Goal: Task Accomplishment & Management: Use online tool/utility

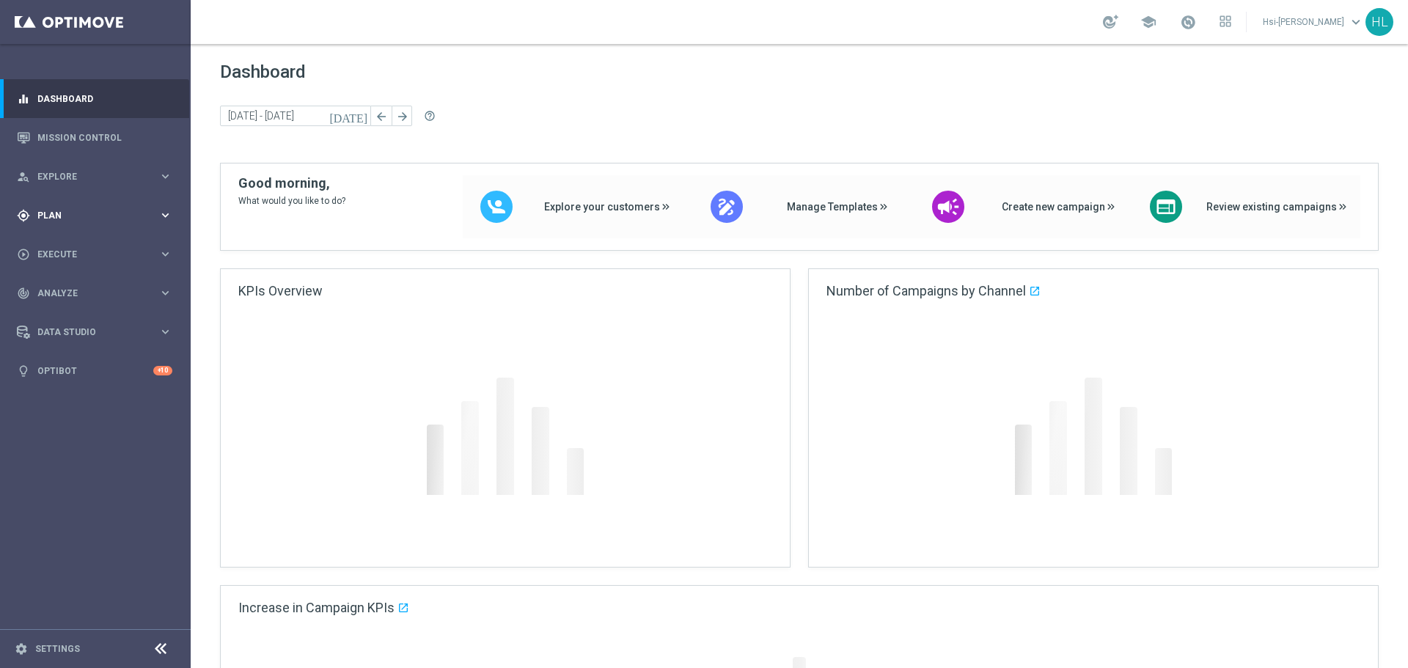
click at [73, 213] on span "Plan" at bounding box center [97, 215] width 121 height 9
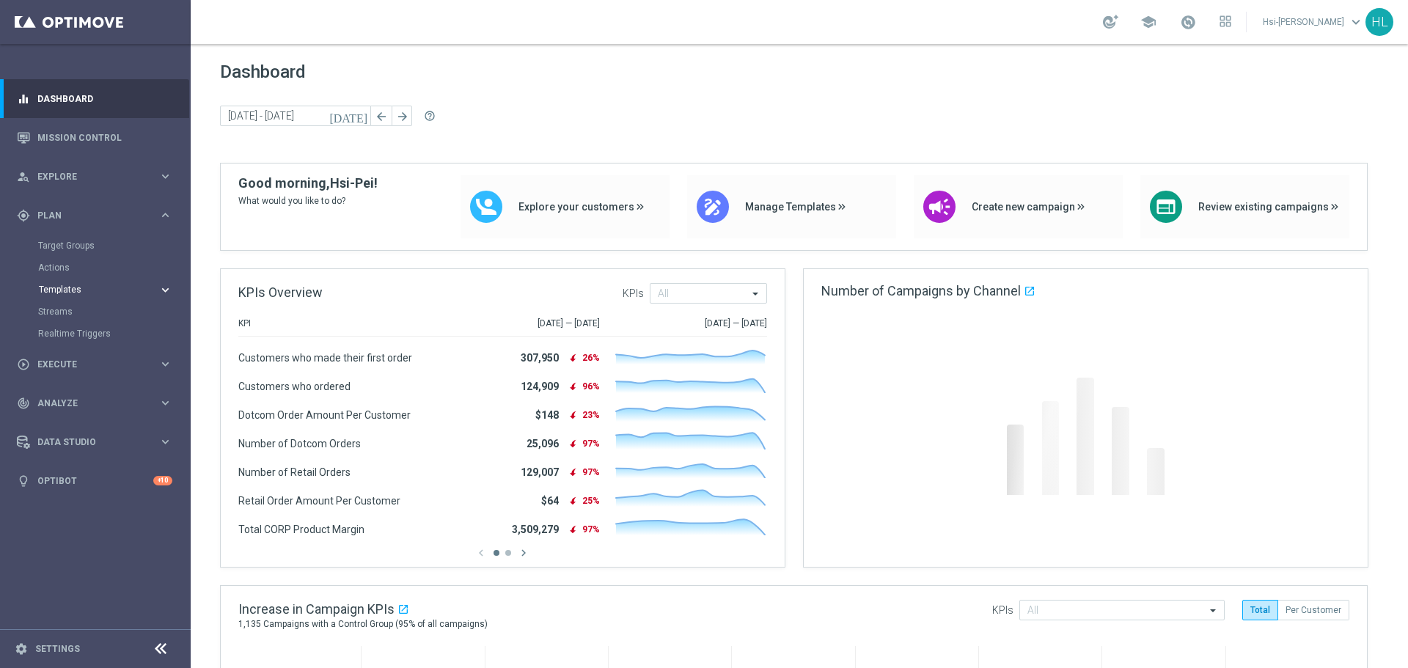
click at [70, 289] on span "Templates" at bounding box center [91, 289] width 105 height 9
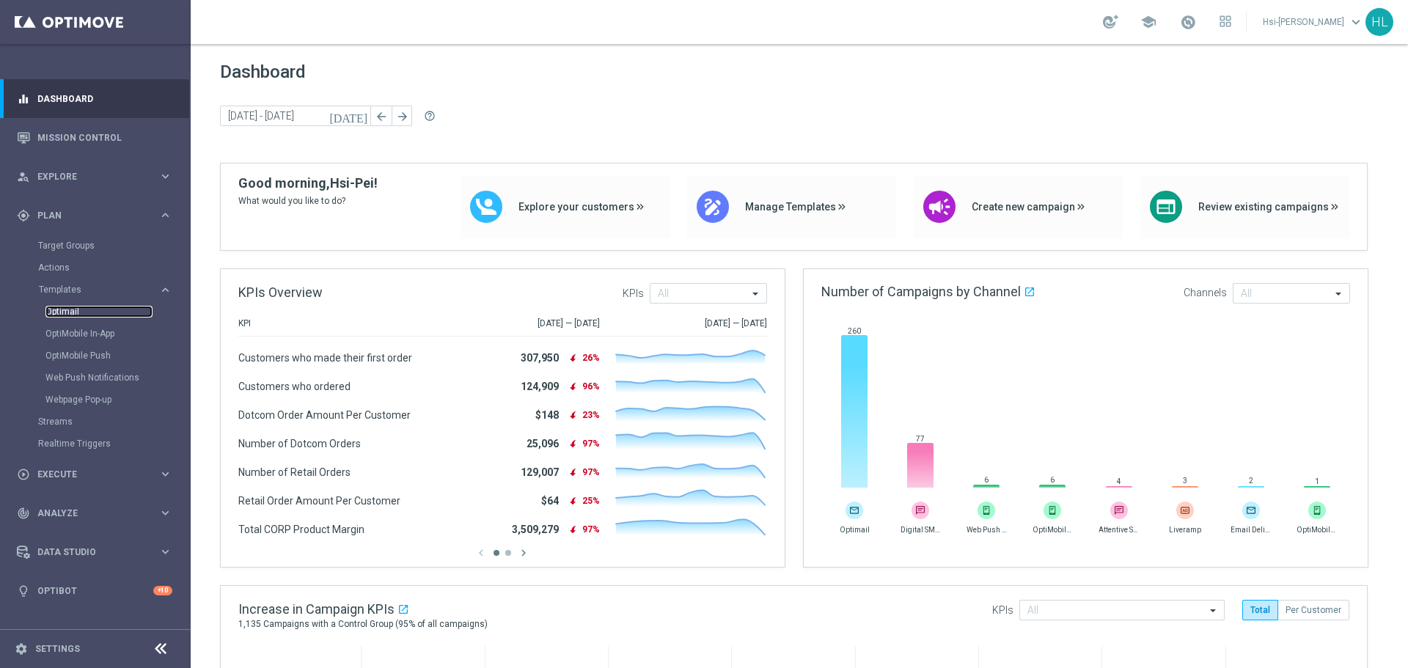
click at [65, 308] on link "Optimail" at bounding box center [98, 312] width 107 height 12
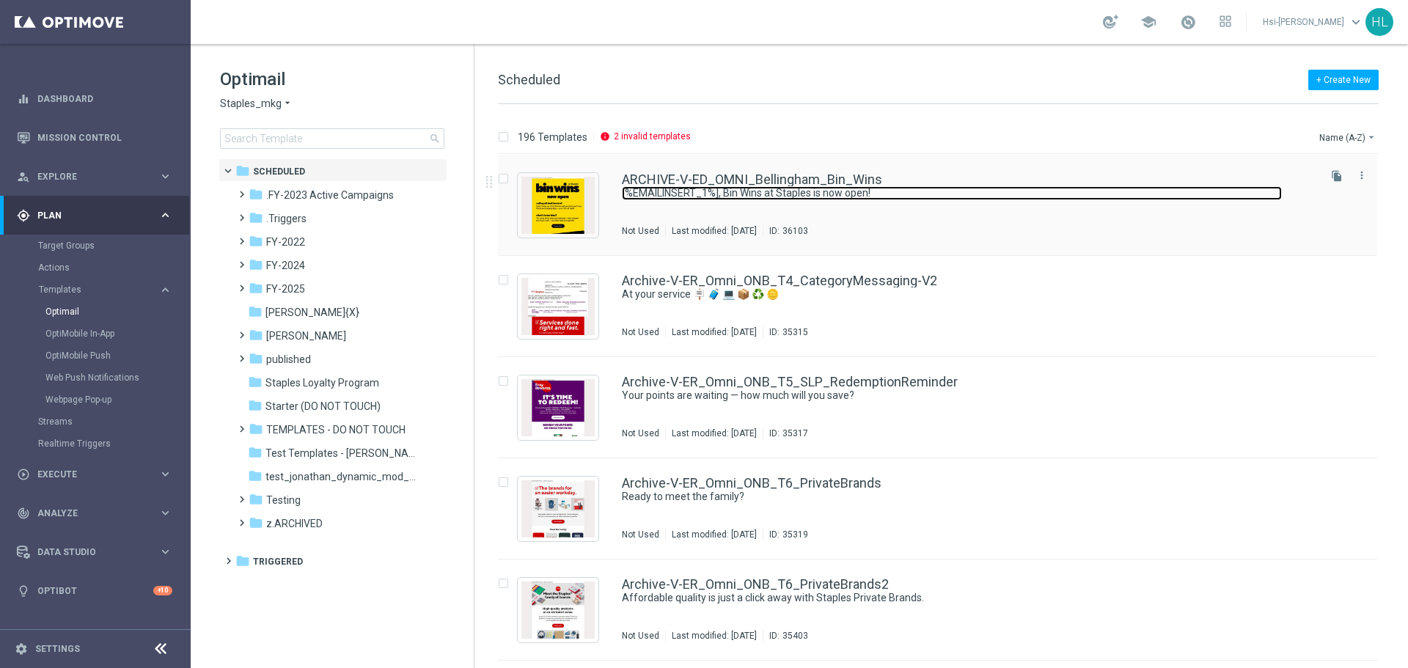
click at [722, 188] on link "[%EMAILINSERT_1%], Bin Wins at Staples is now open!" at bounding box center [952, 193] width 660 height 14
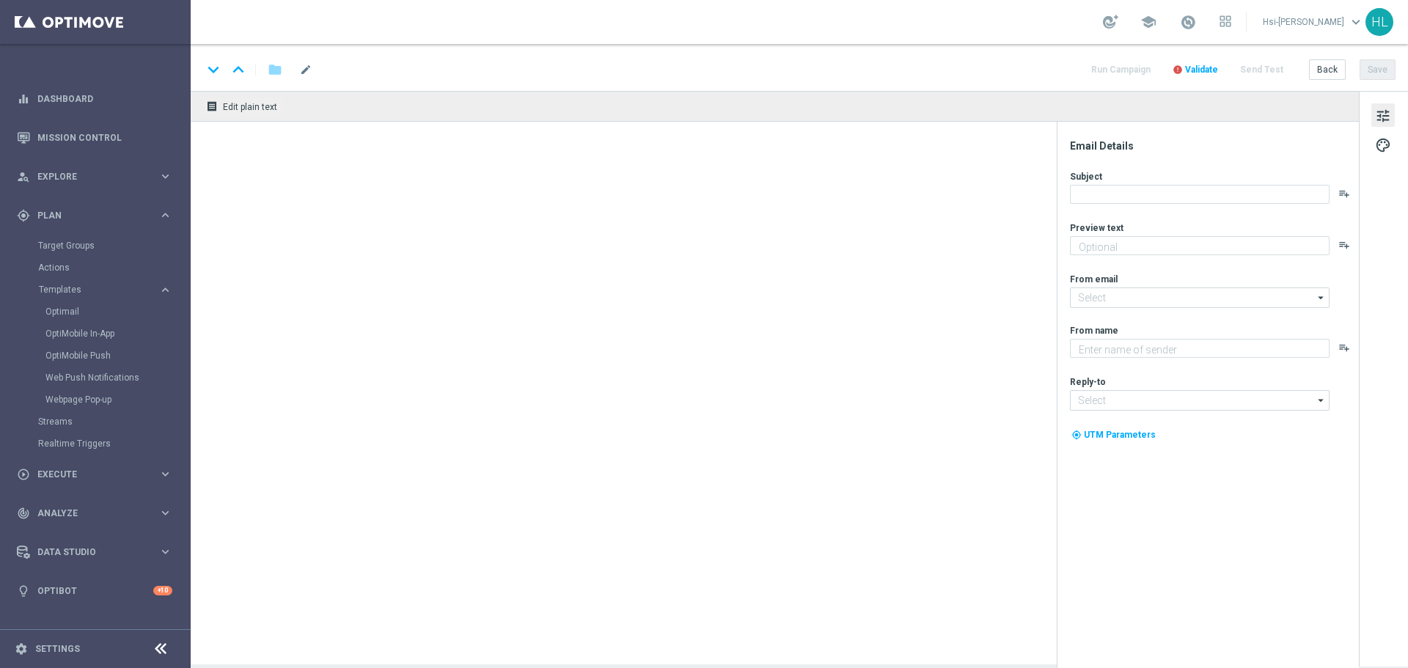
type textarea "Discover up to 75% off retail"
type input "[EMAIL_ADDRESS][DOMAIN_NAME]"
type textarea "Staples"
type input "[EMAIL_ADDRESS][DOMAIN_NAME]"
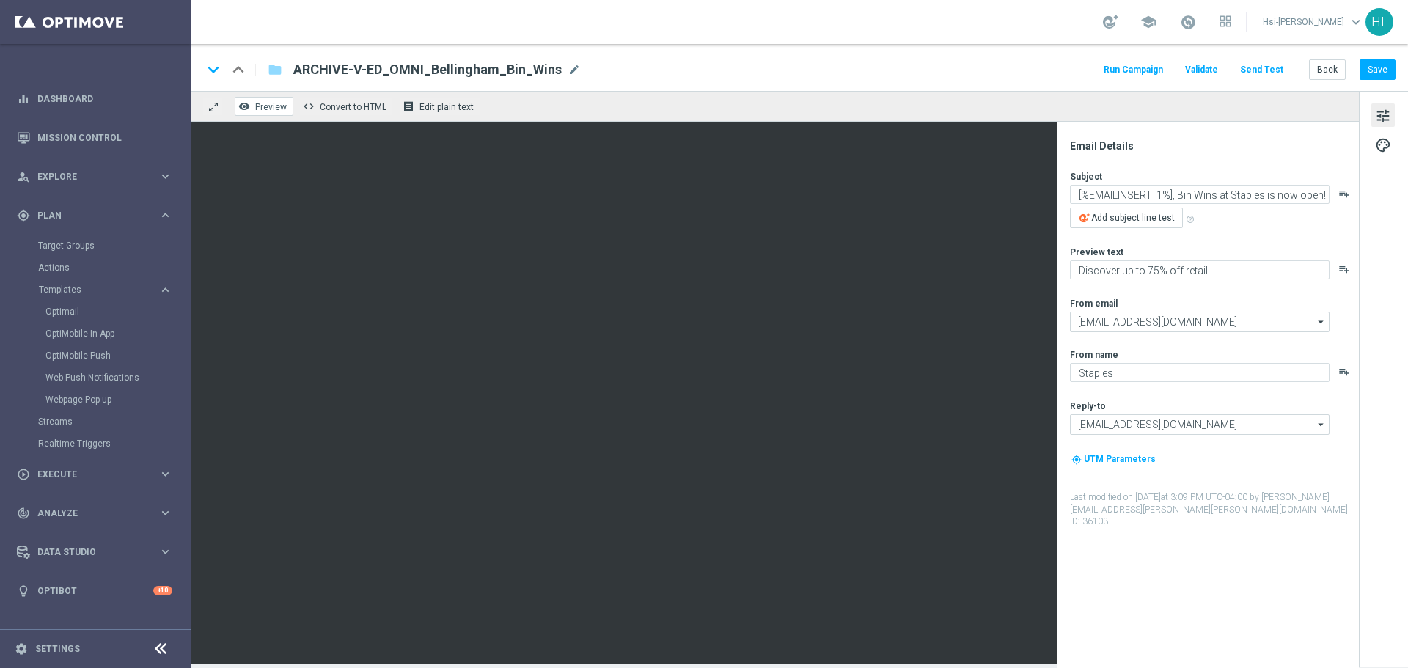
click at [267, 107] on span "Preview" at bounding box center [271, 107] width 32 height 10
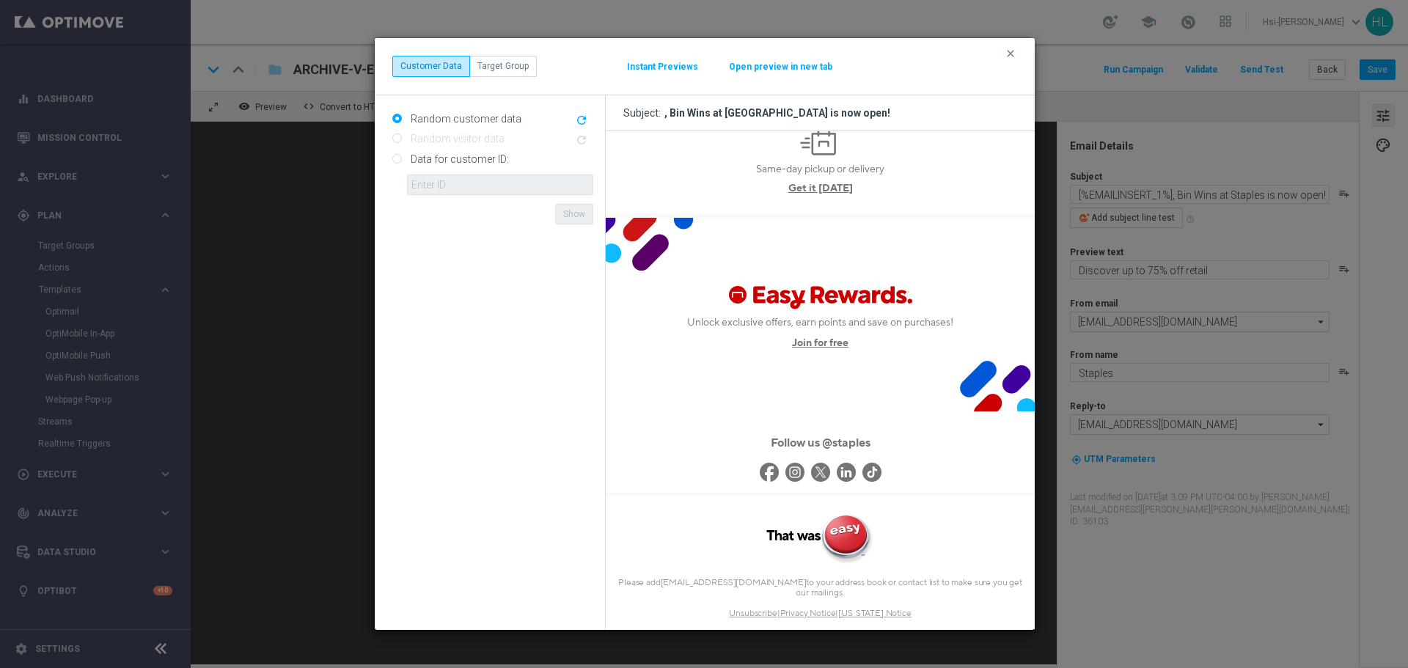
scroll to position [1925, 0]
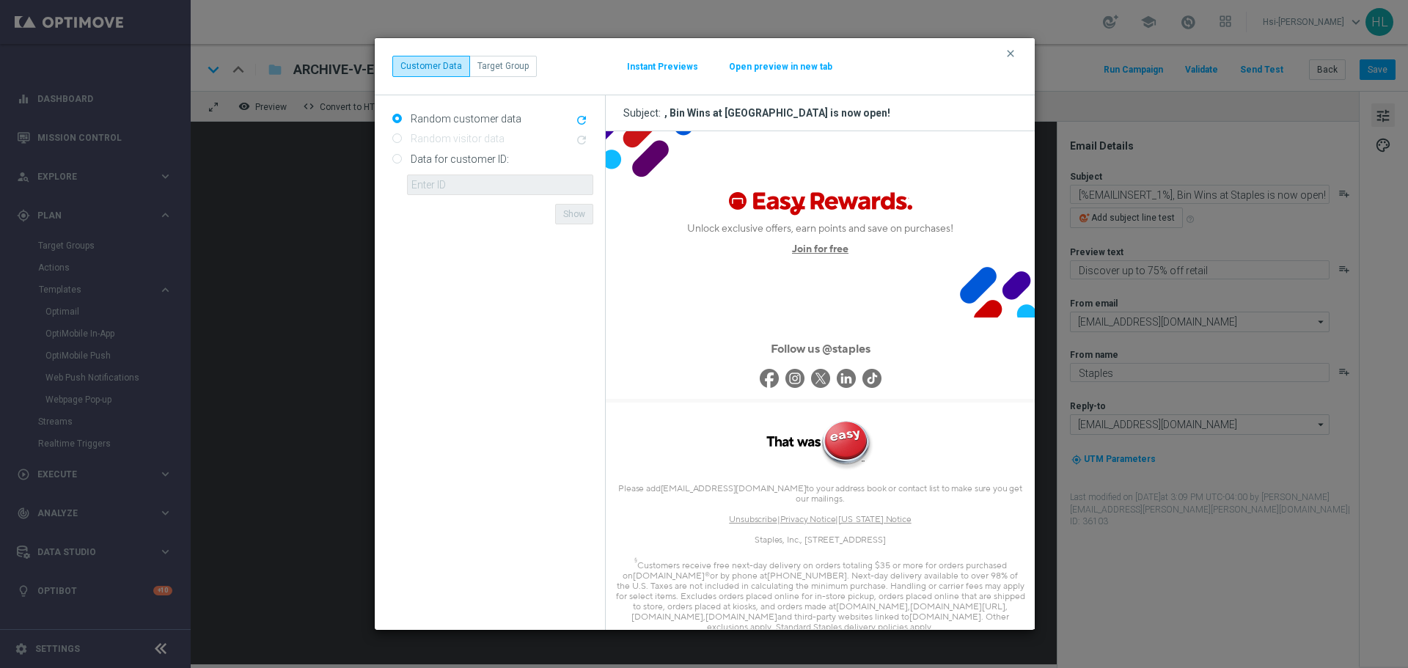
click at [999, 51] on div "clear Customer Data Target Group Instant Previews Open preview in new tab" at bounding box center [705, 66] width 660 height 56
click at [1008, 50] on icon "clear" at bounding box center [1011, 54] width 12 height 12
